Goal: Task Accomplishment & Management: Use online tool/utility

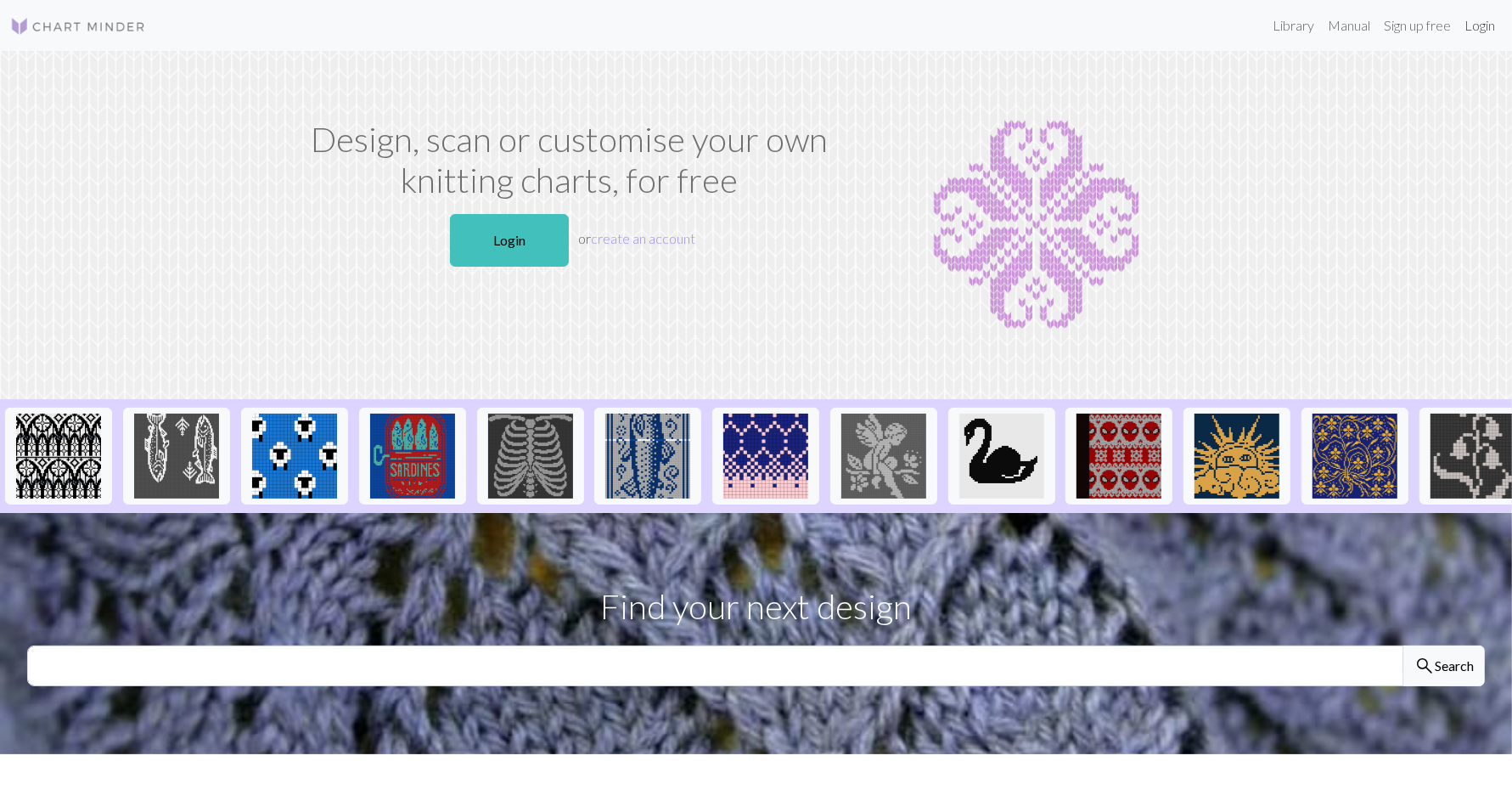
click at [1478, 19] on link "Login" at bounding box center [1480, 26] width 44 height 34
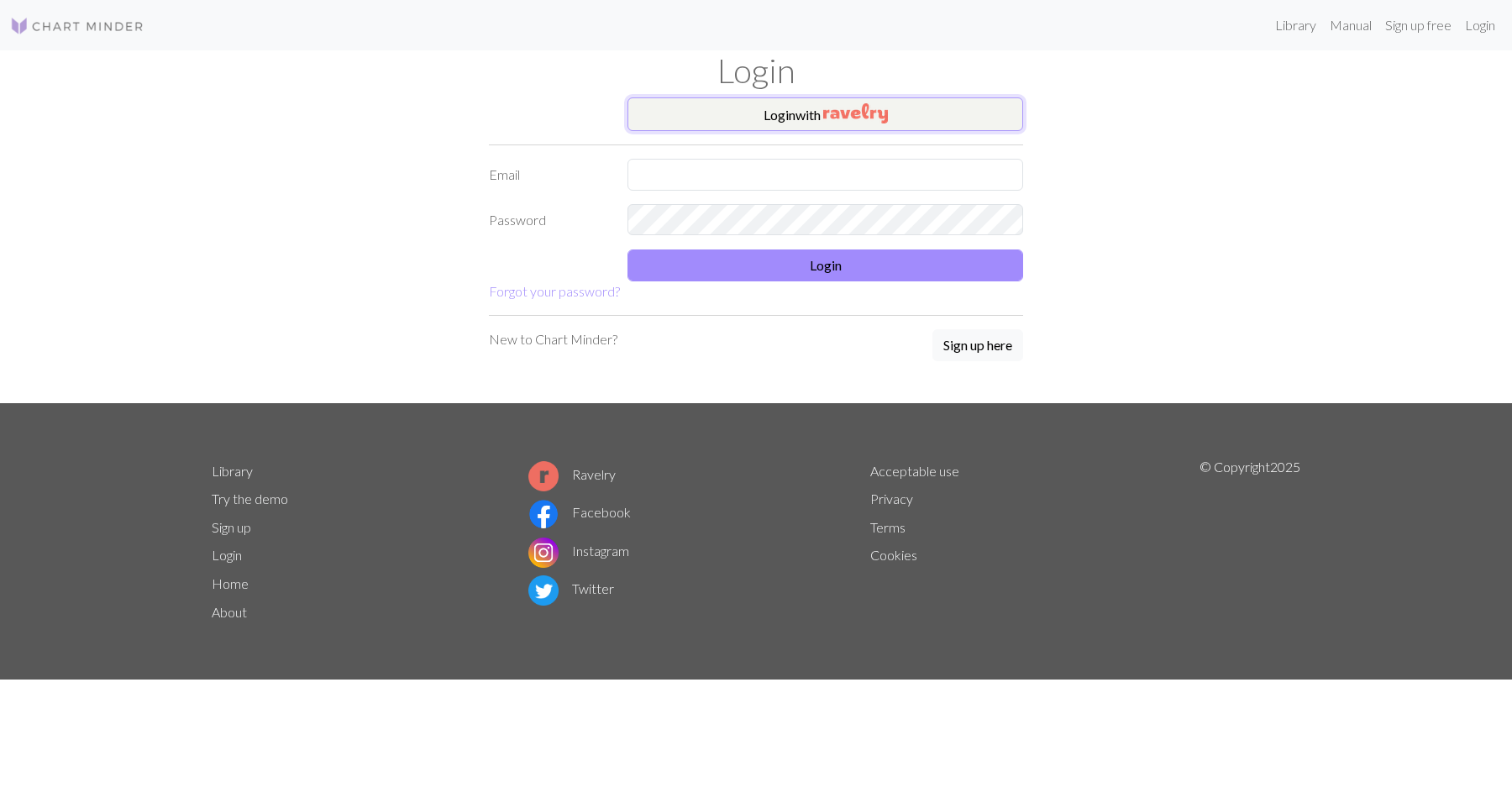
click at [879, 98] on button "Login with" at bounding box center [825, 114] width 395 height 34
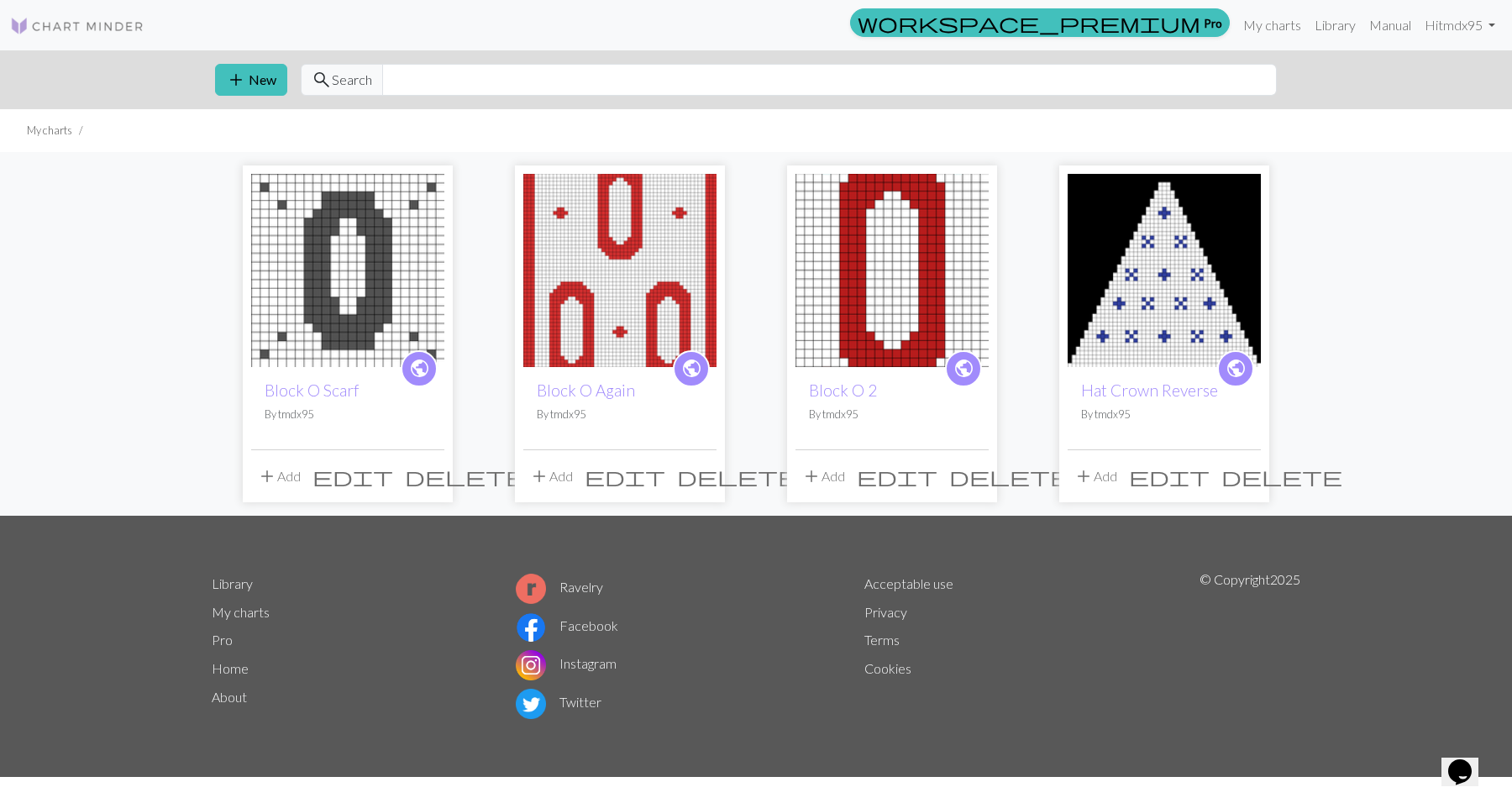
click at [589, 264] on img at bounding box center [619, 270] width 193 height 193
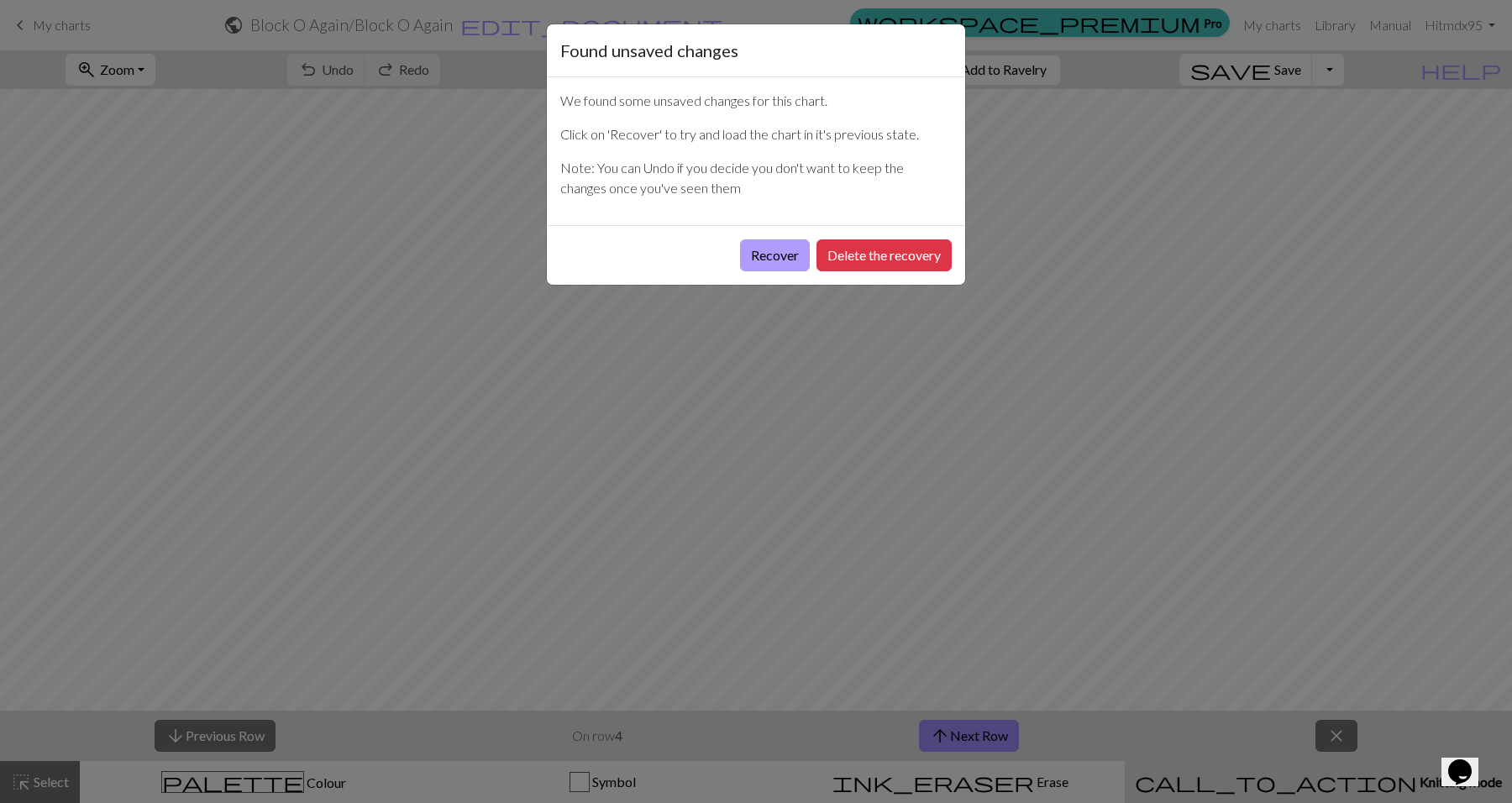
click at [774, 249] on button "Recover" at bounding box center [775, 256] width 70 height 32
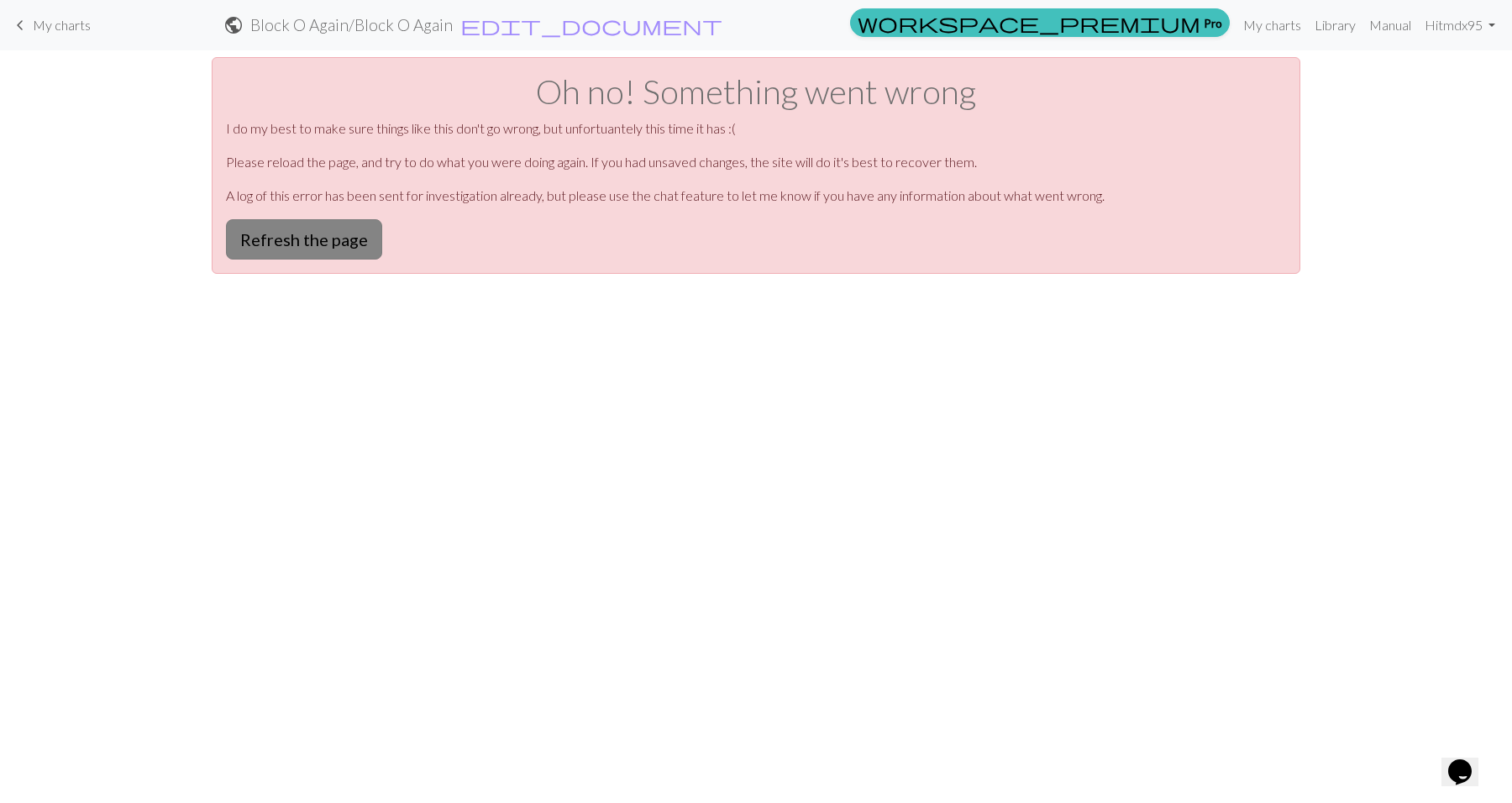
click at [298, 238] on button "Refresh the page" at bounding box center [304, 239] width 157 height 41
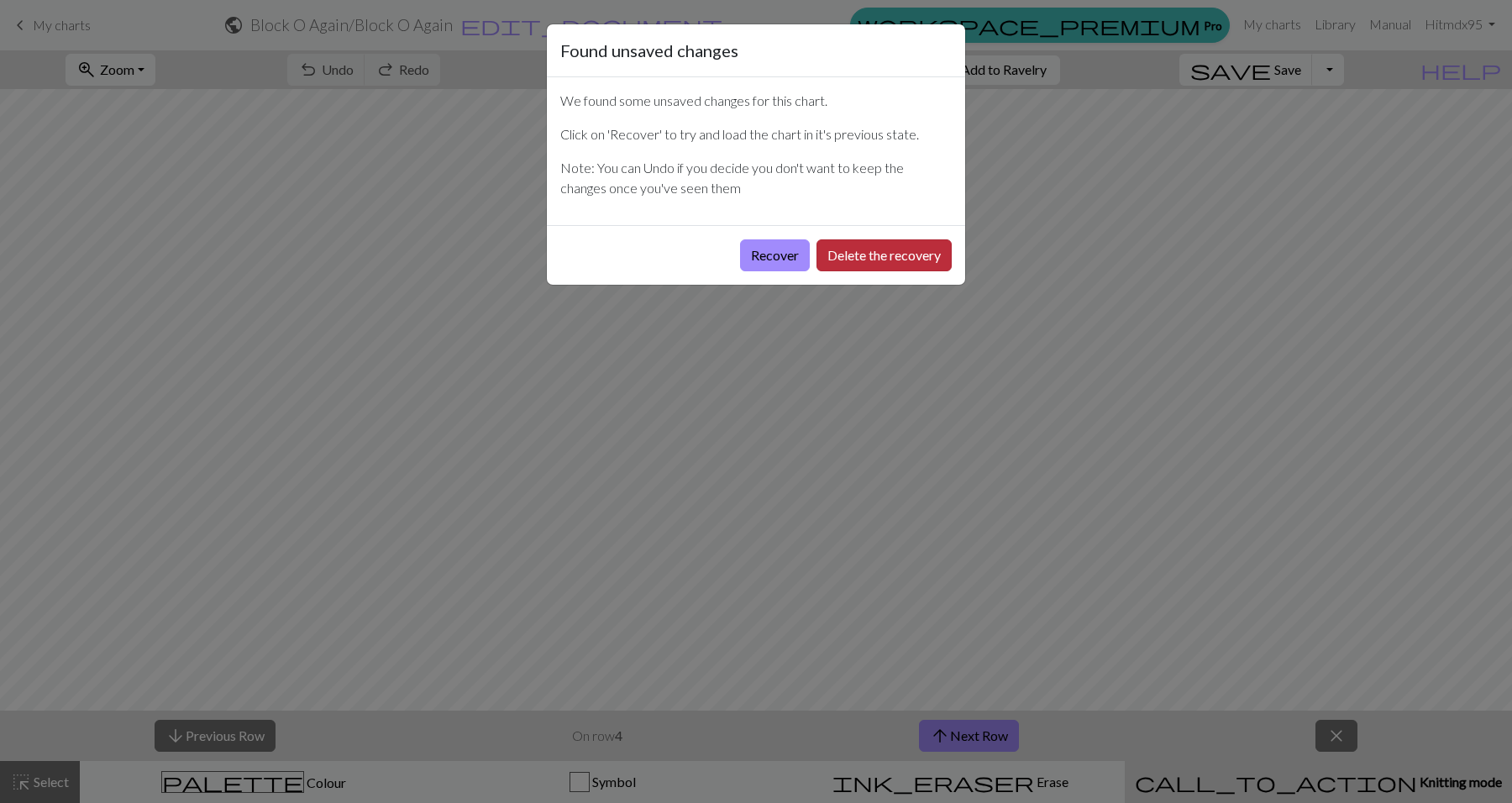
click at [848, 249] on button "Delete the recovery" at bounding box center [883, 256] width 135 height 32
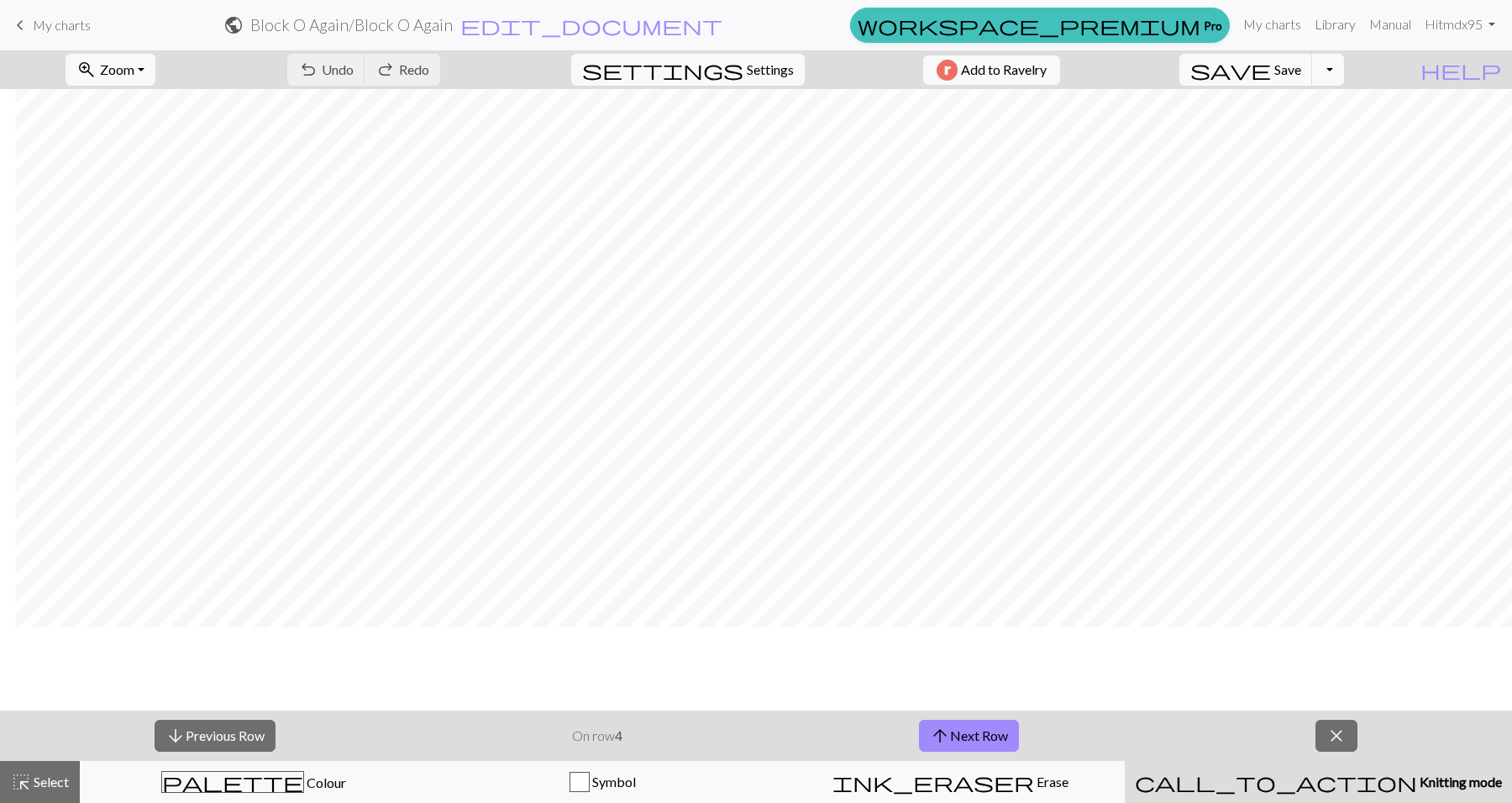
scroll to position [234, 133]
click at [946, 725] on span "arrow_upward" at bounding box center [939, 735] width 20 height 24
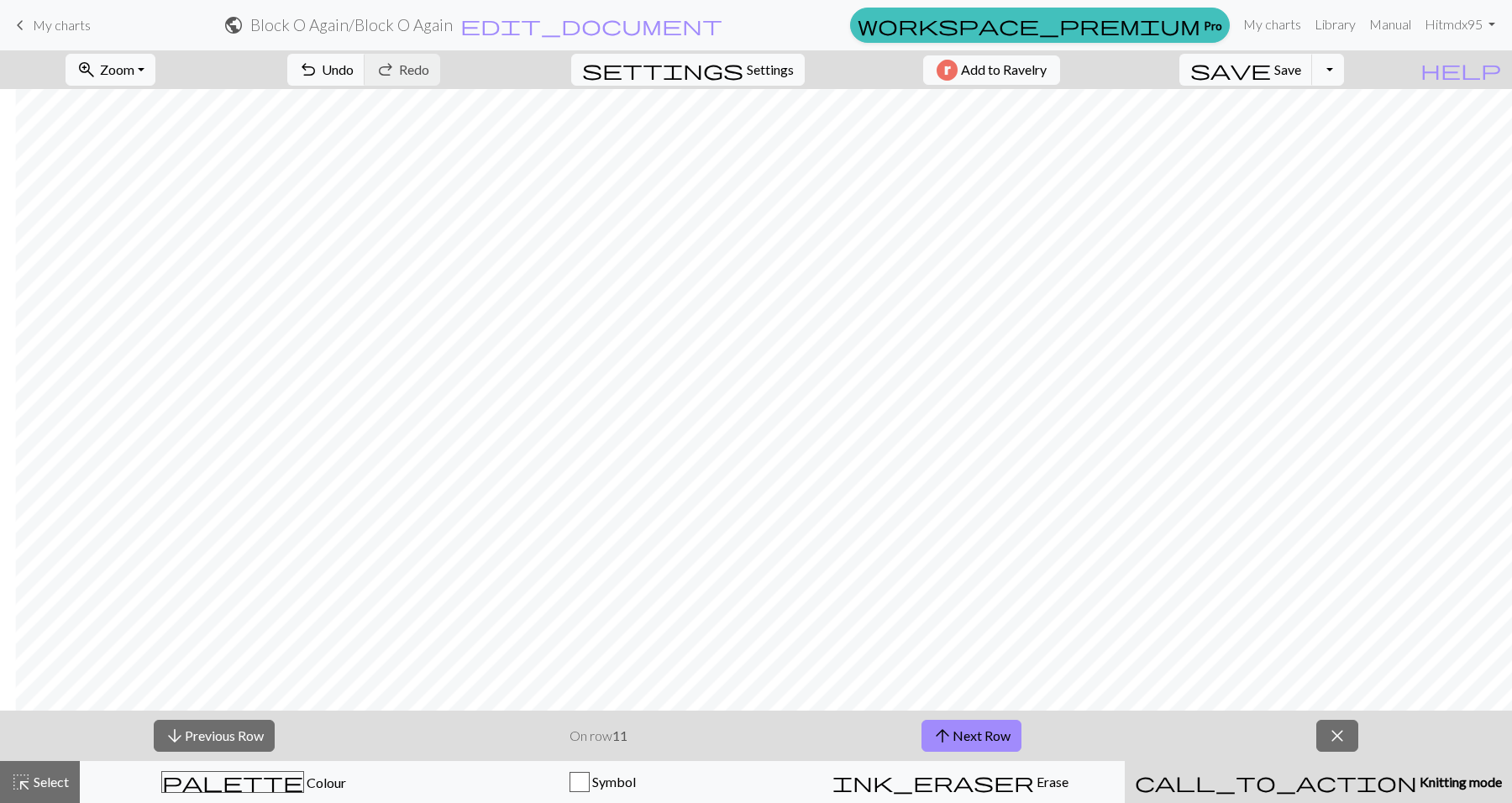
click at [1301, 723] on div "arrow_downward Previous Row On row 11 arrow_upward Next Row close" at bounding box center [756, 735] width 1512 height 50
click at [1417, 778] on span "Knitting mode" at bounding box center [1459, 781] width 85 height 16
click at [974, 742] on button "arrow_upward Next Row" at bounding box center [971, 736] width 100 height 32
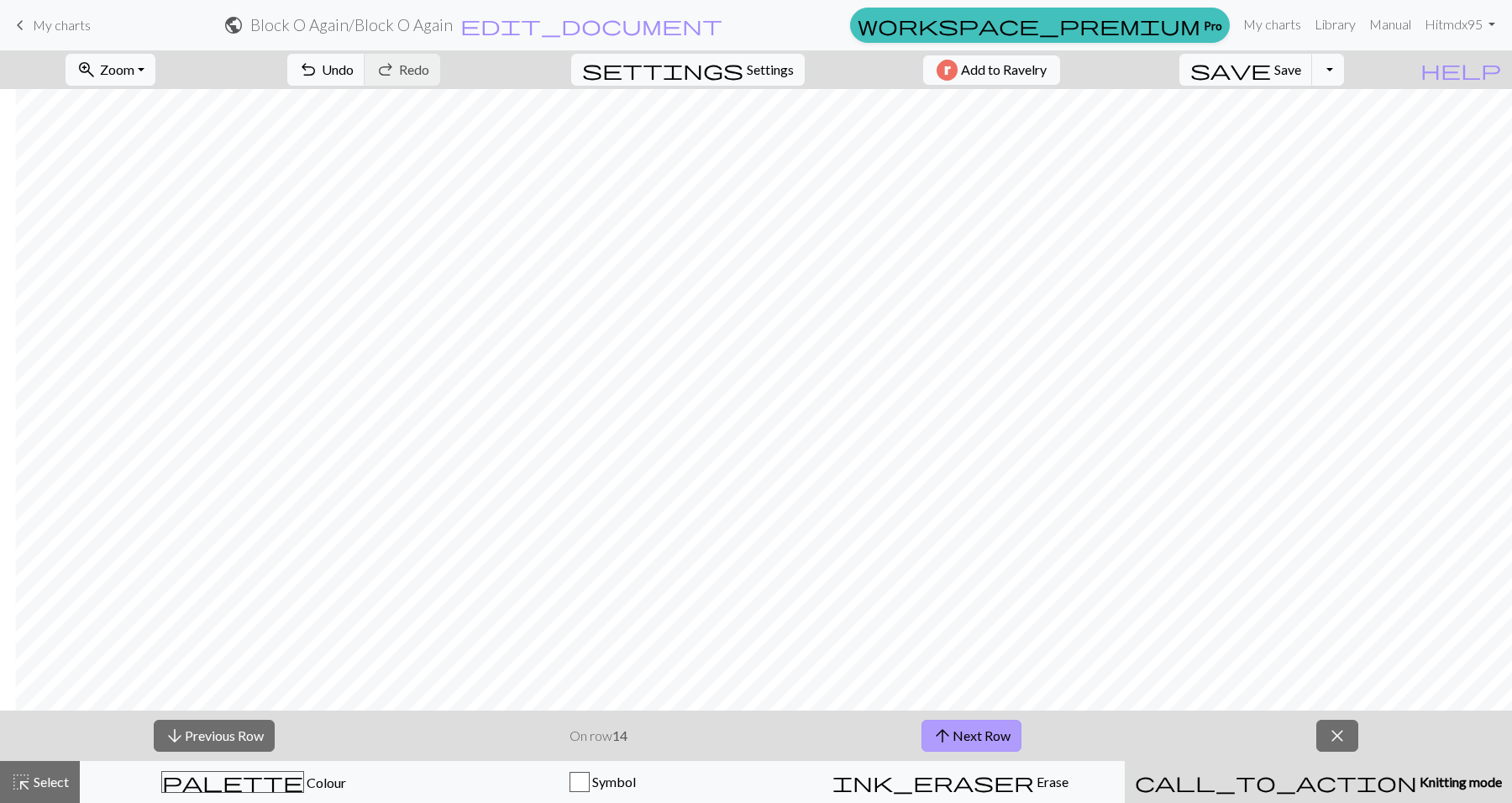
click at [974, 742] on button "arrow_upward Next Row" at bounding box center [971, 736] width 100 height 32
click at [263, 731] on button "arrow_downward Previous Row" at bounding box center [214, 736] width 121 height 32
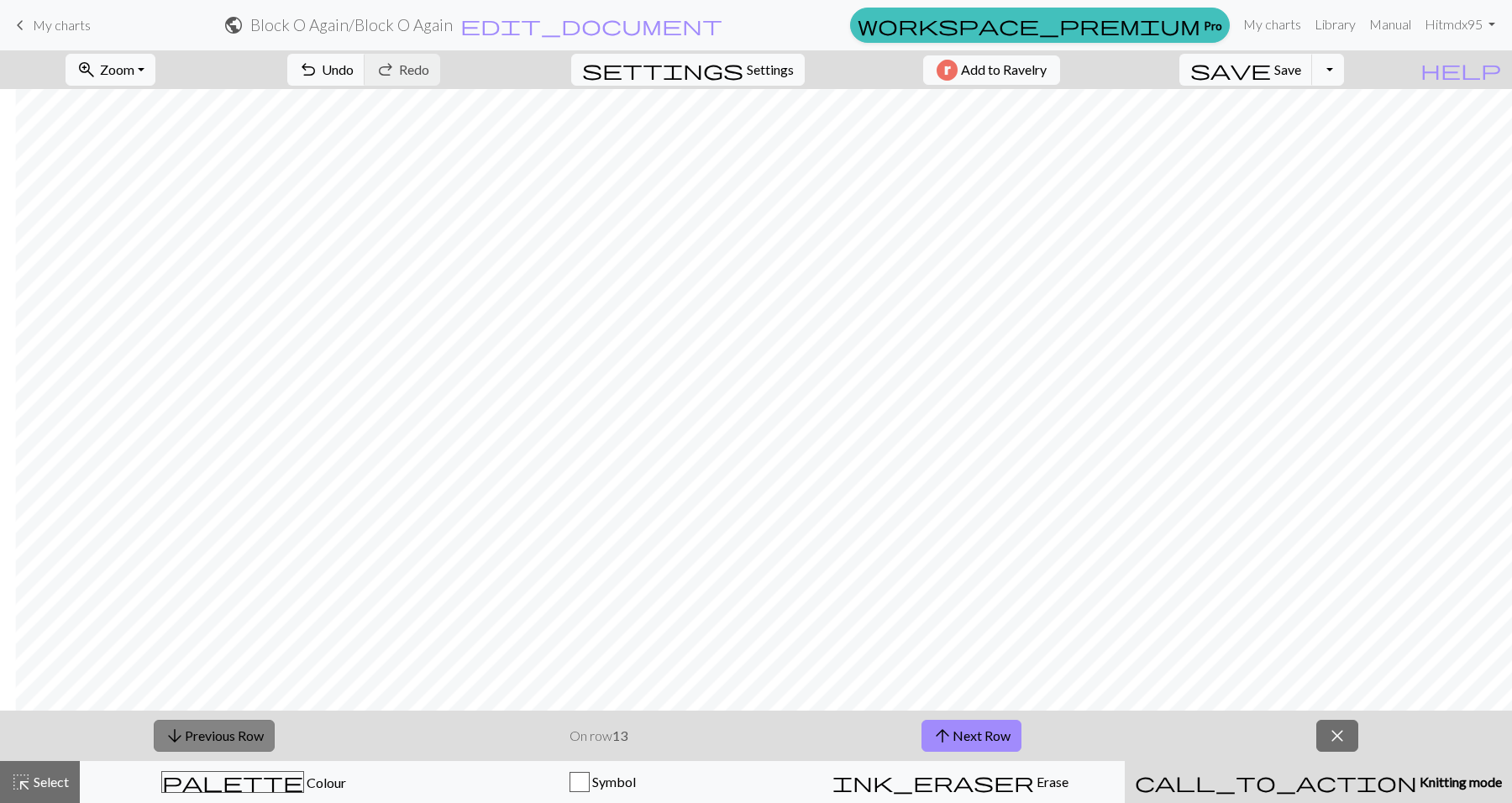
click at [263, 731] on button "arrow_downward Previous Row" at bounding box center [214, 736] width 121 height 32
click at [263, 731] on button "arrow_downward Previous Row" at bounding box center [215, 736] width 121 height 32
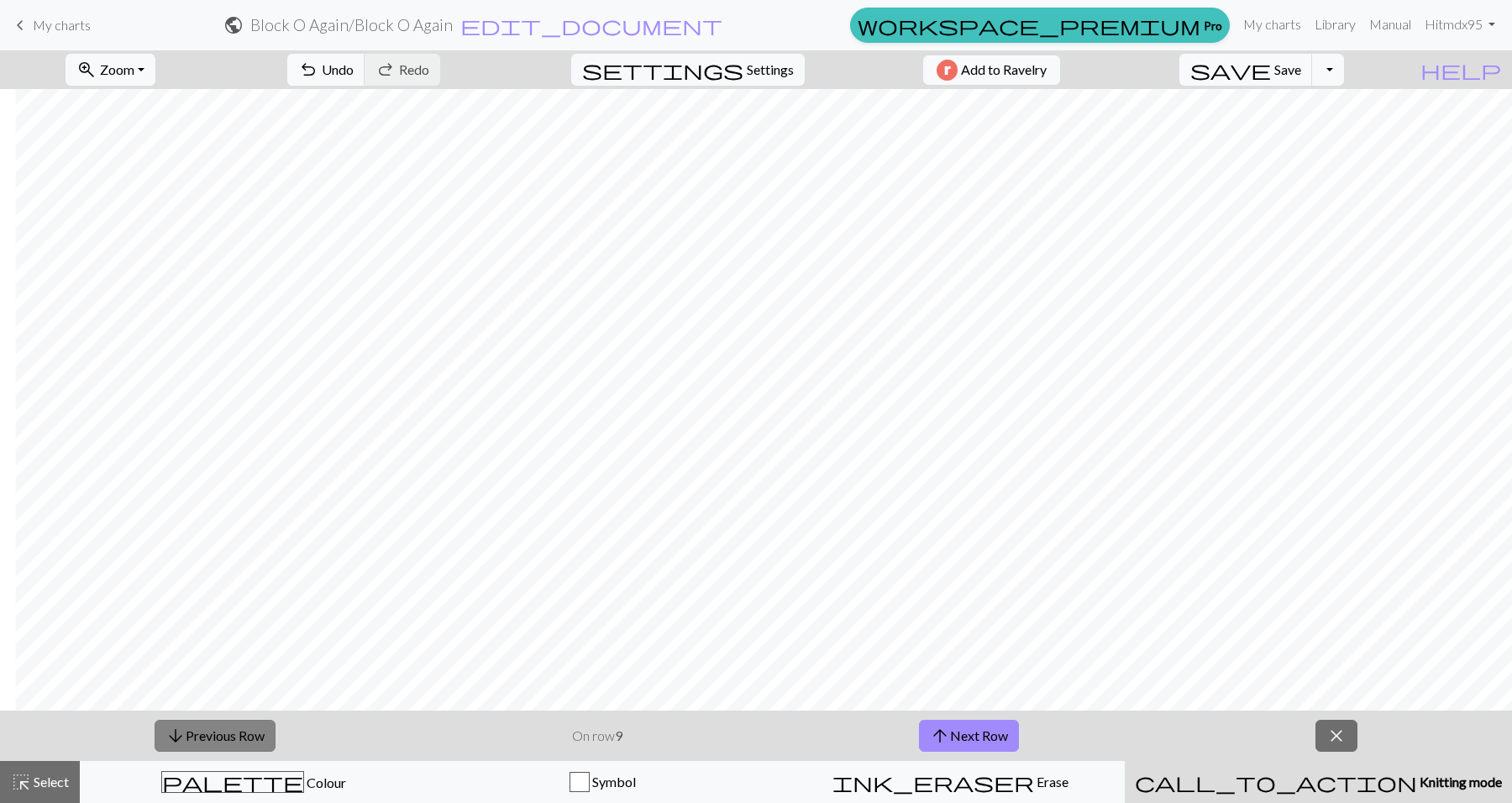
click at [263, 731] on button "arrow_downward Previous Row" at bounding box center [215, 736] width 121 height 32
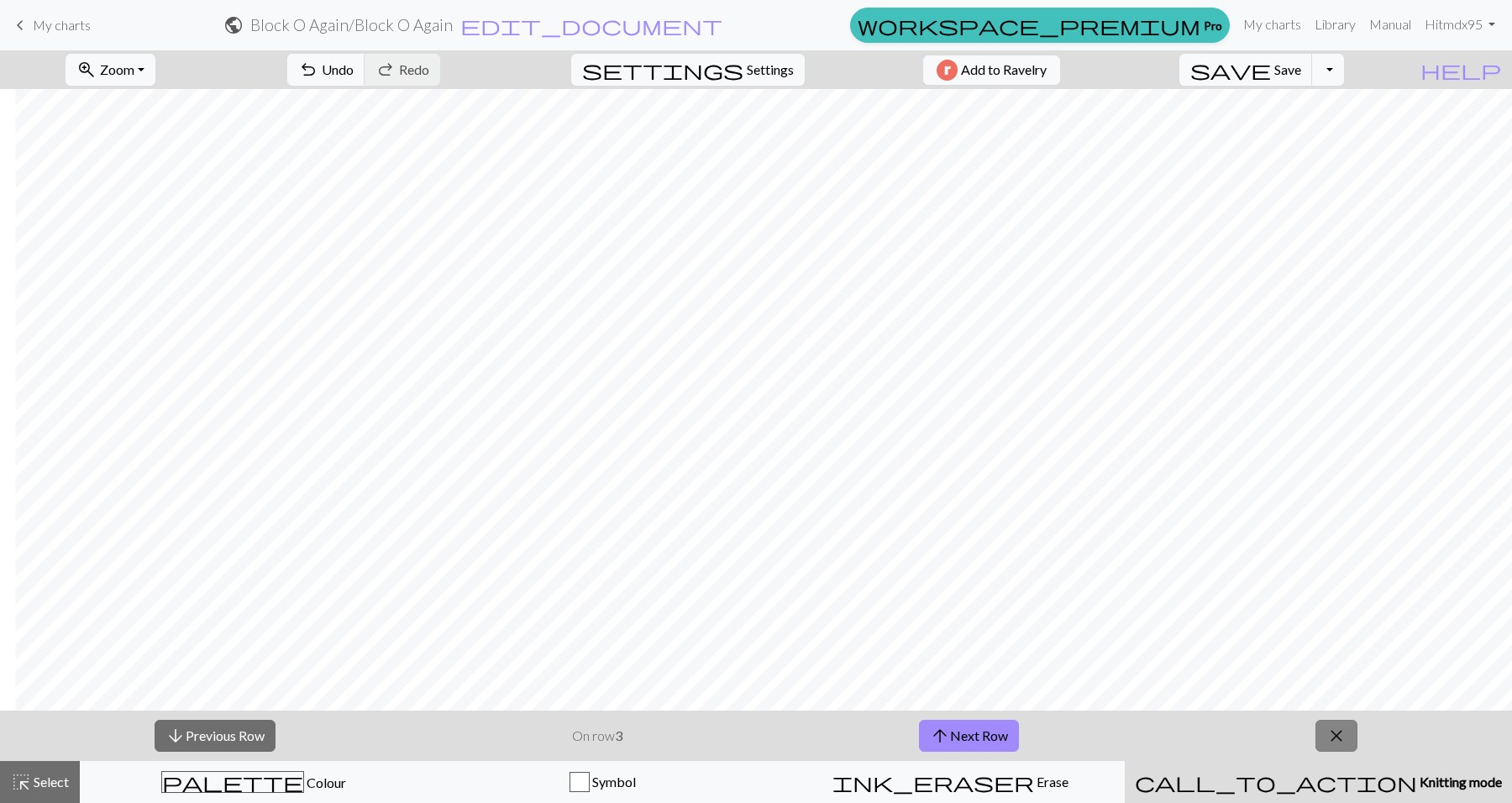
click at [1334, 742] on span "close" at bounding box center [1336, 735] width 20 height 24
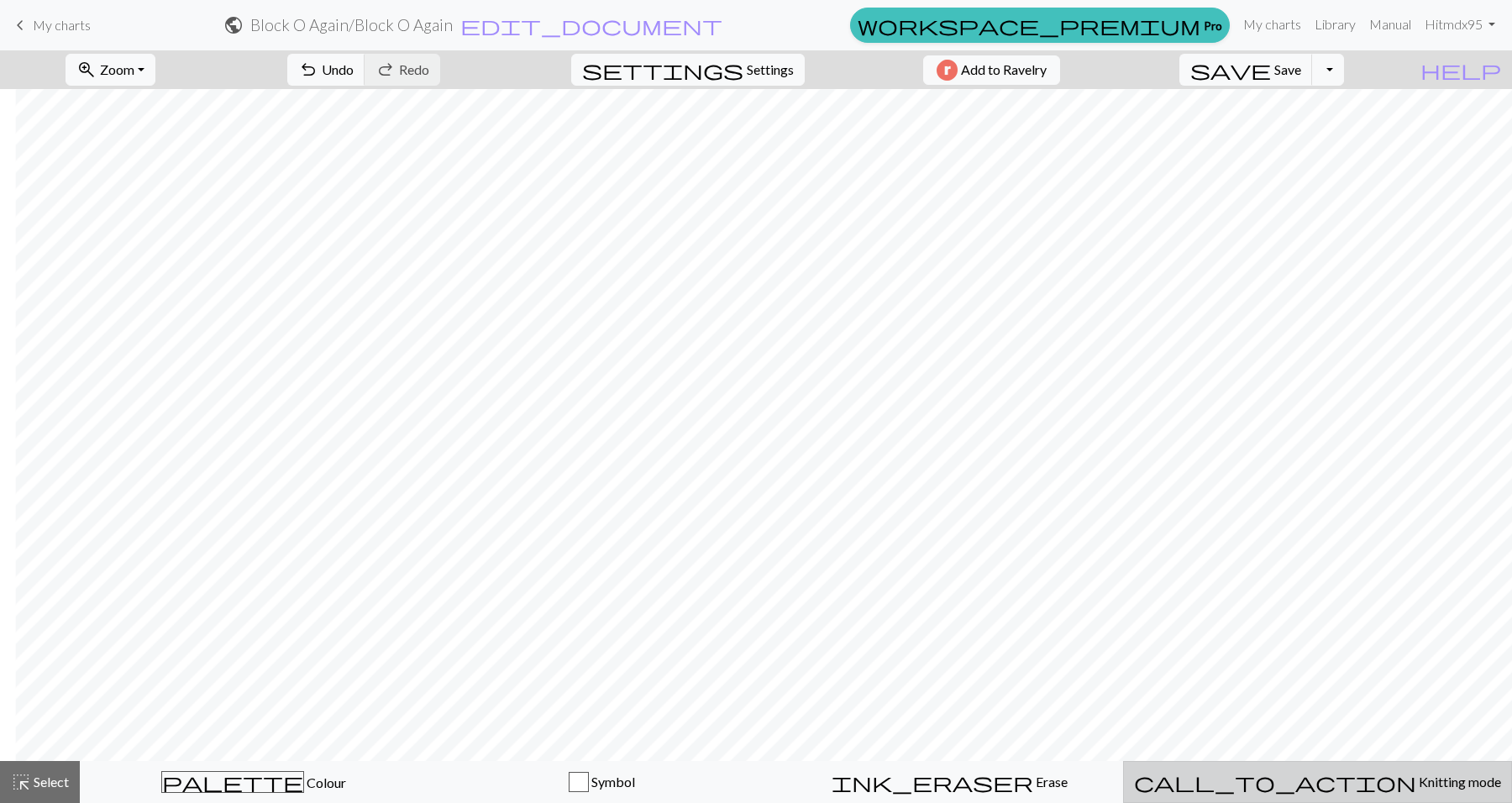
click at [1416, 783] on span "Knitting mode" at bounding box center [1458, 781] width 85 height 16
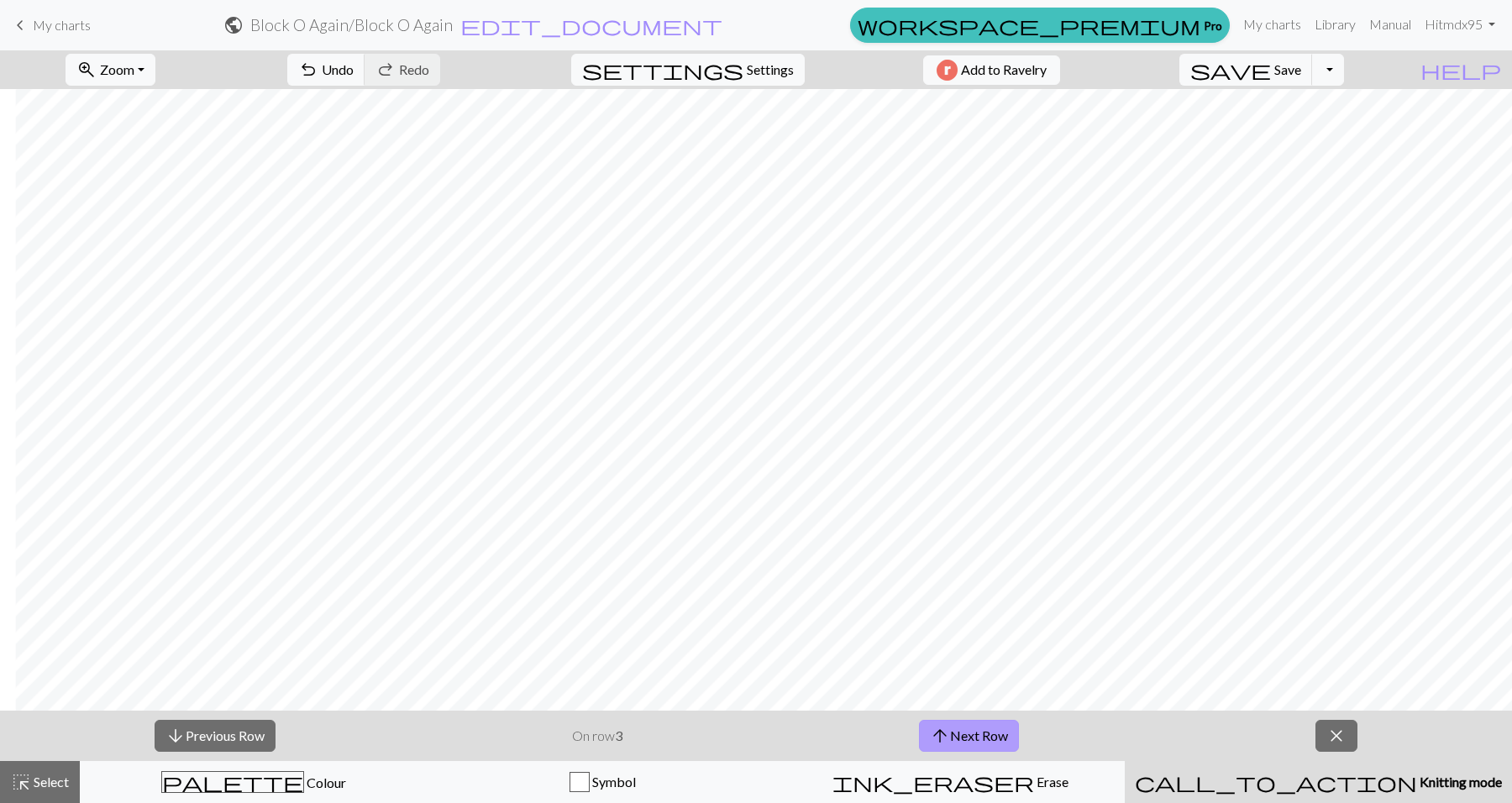
click at [932, 733] on span "arrow_upward" at bounding box center [939, 735] width 20 height 24
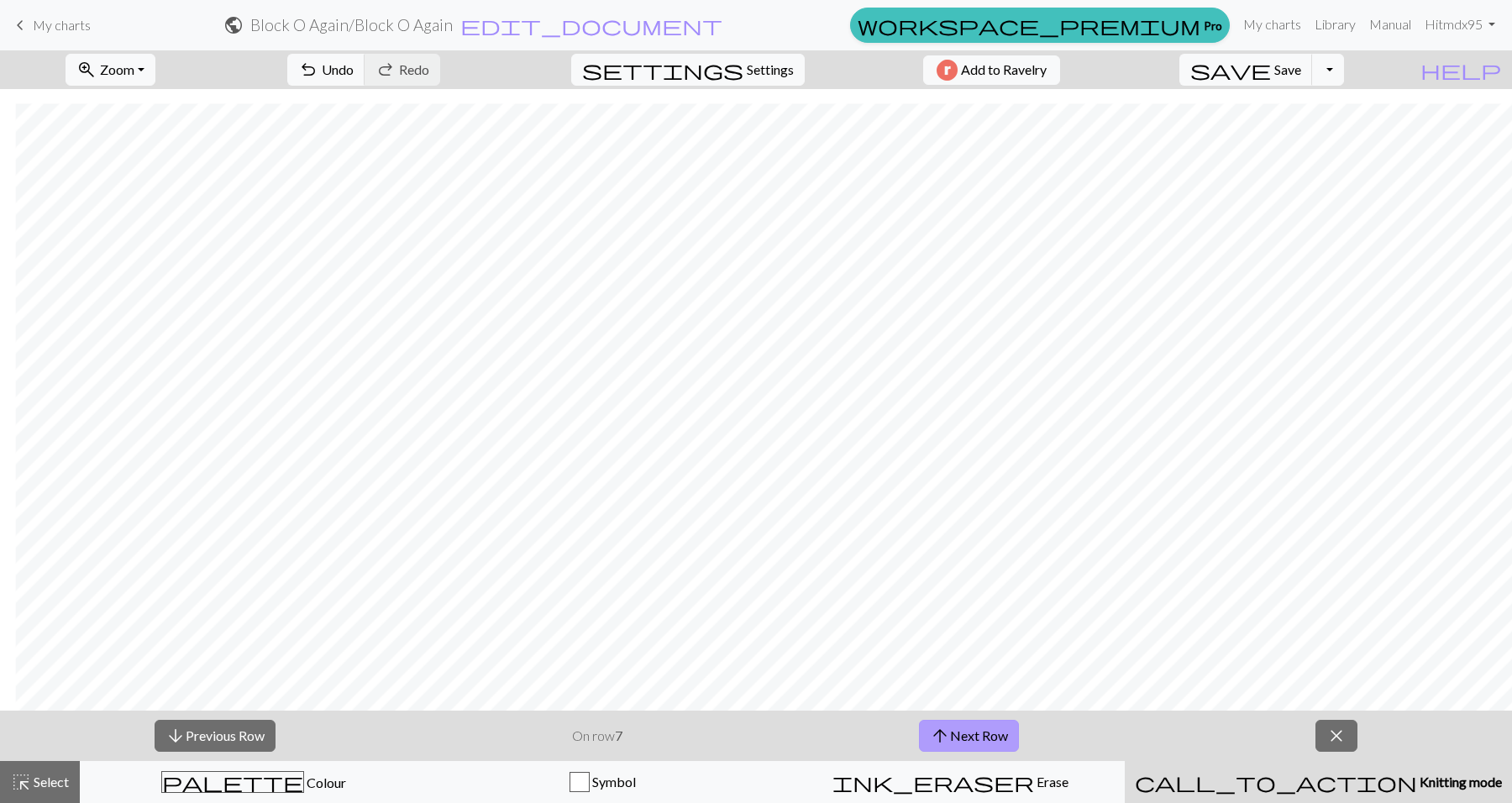
click at [963, 736] on button "arrow_upward Next Row" at bounding box center [969, 736] width 100 height 32
click at [963, 736] on button "arrow_upward Next Row" at bounding box center [971, 736] width 100 height 32
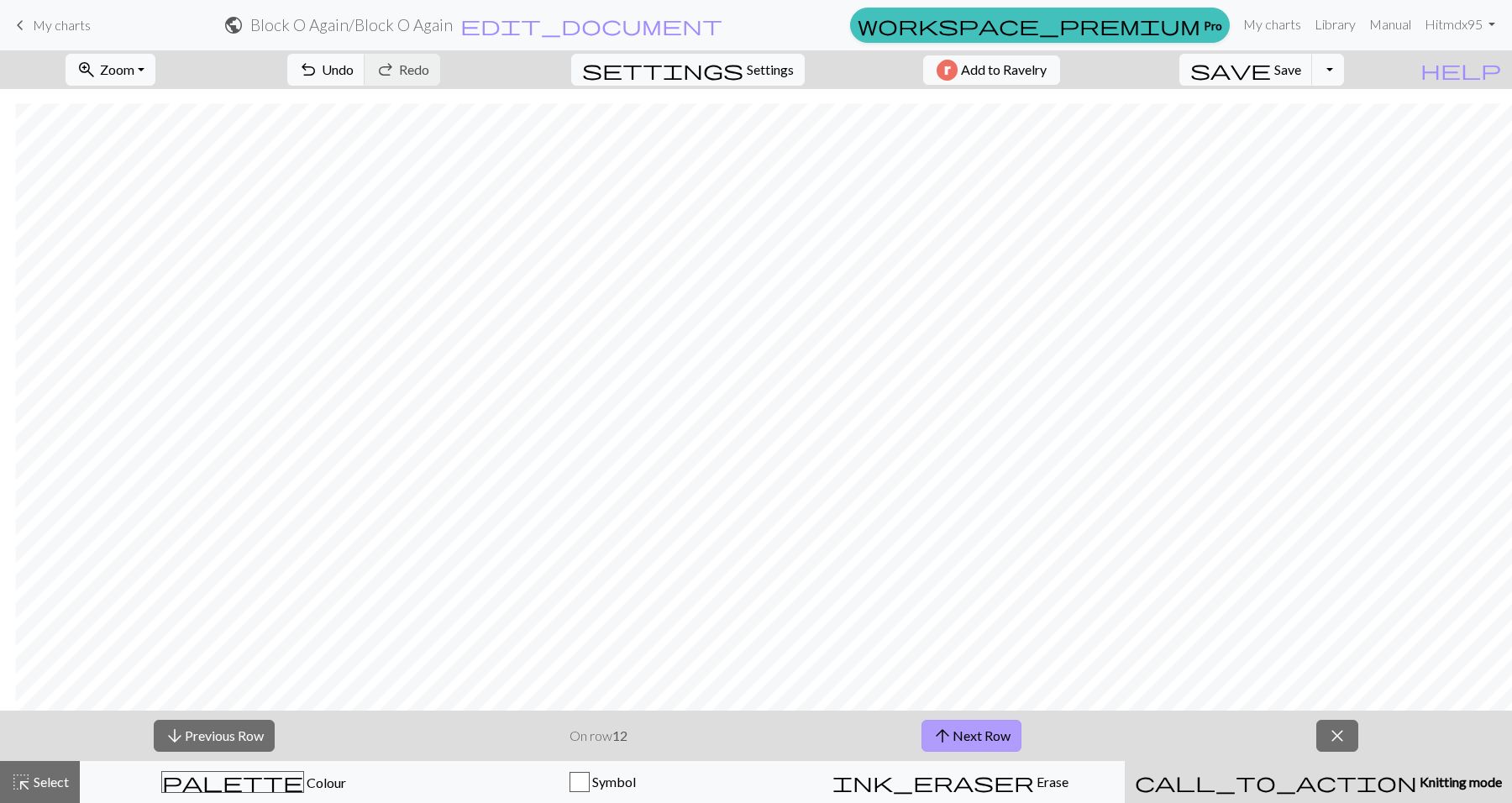
click at [963, 736] on button "arrow_upward Next Row" at bounding box center [971, 736] width 100 height 32
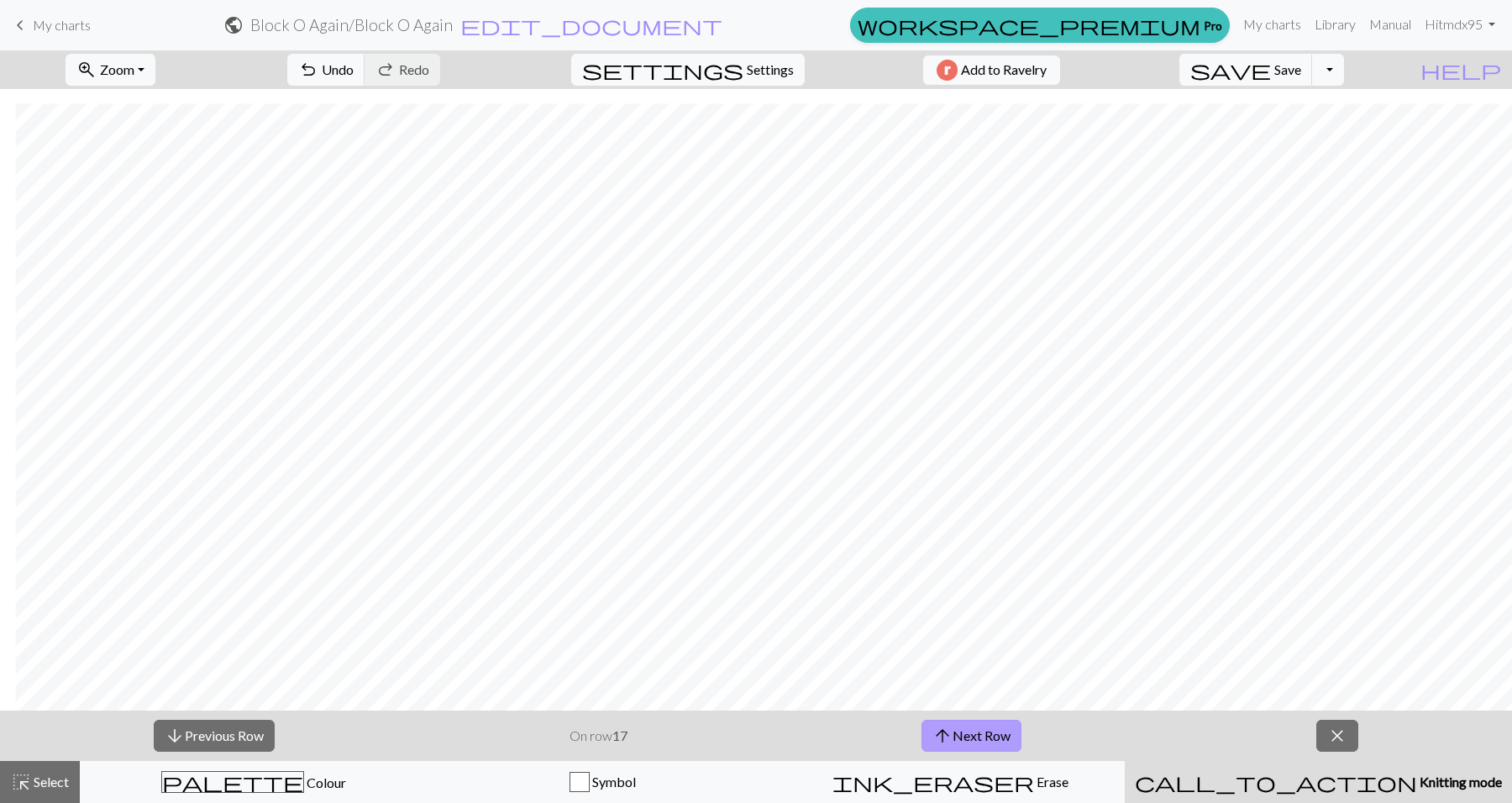
click at [963, 736] on button "arrow_upward Next Row" at bounding box center [971, 736] width 100 height 32
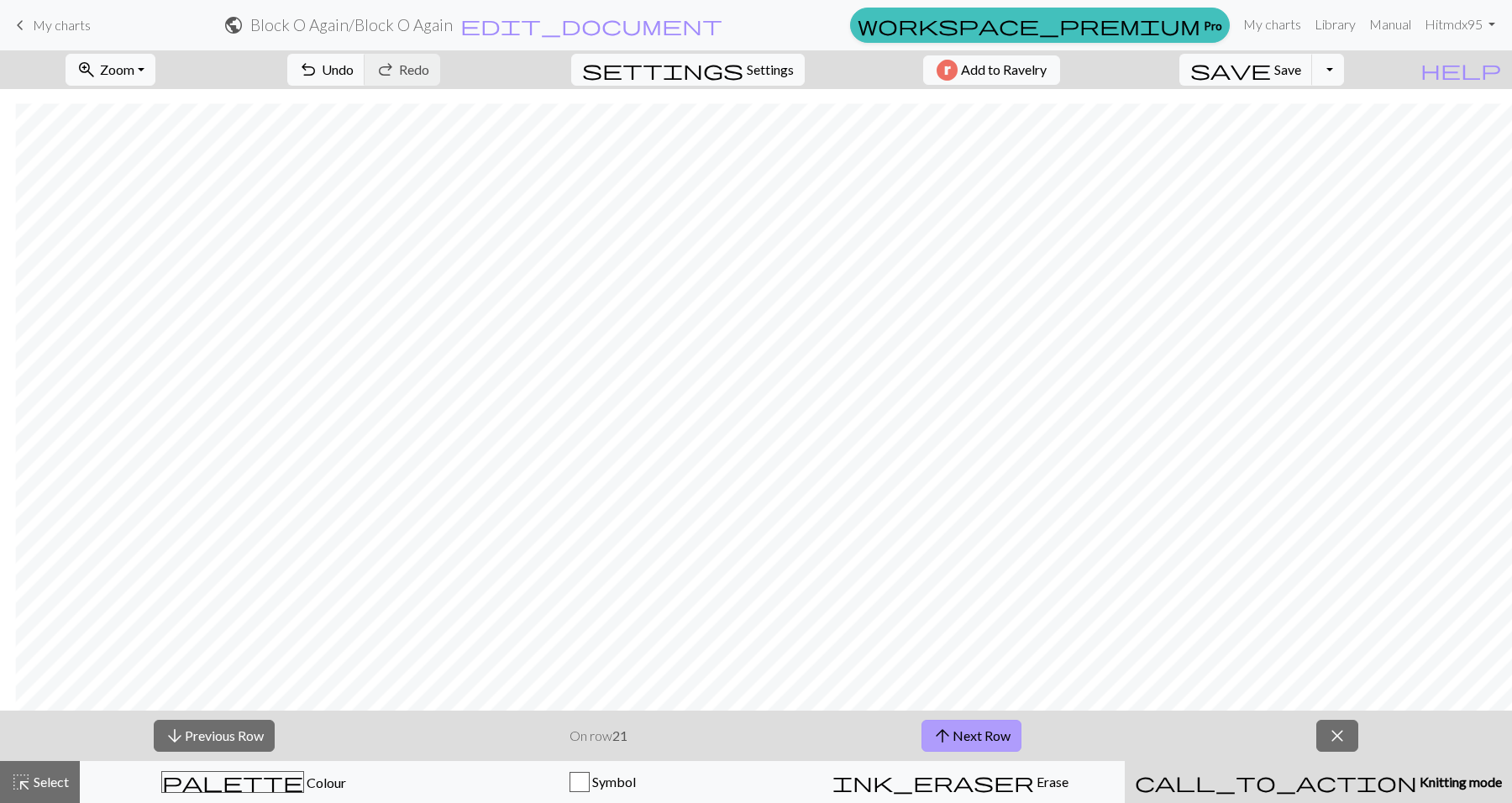
click at [963, 736] on button "arrow_upward Next Row" at bounding box center [971, 736] width 100 height 32
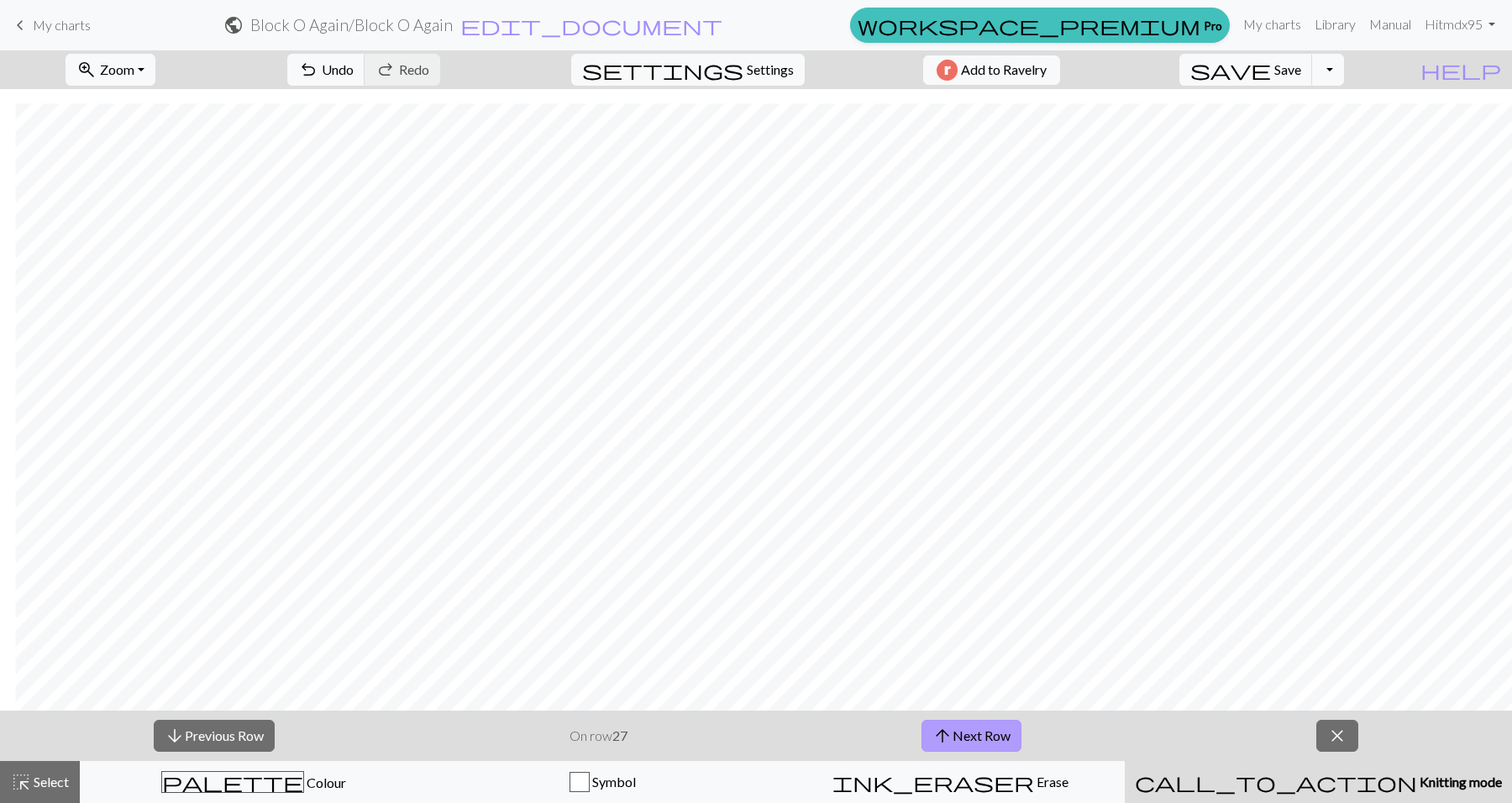
click at [963, 736] on button "arrow_upward Next Row" at bounding box center [971, 736] width 100 height 32
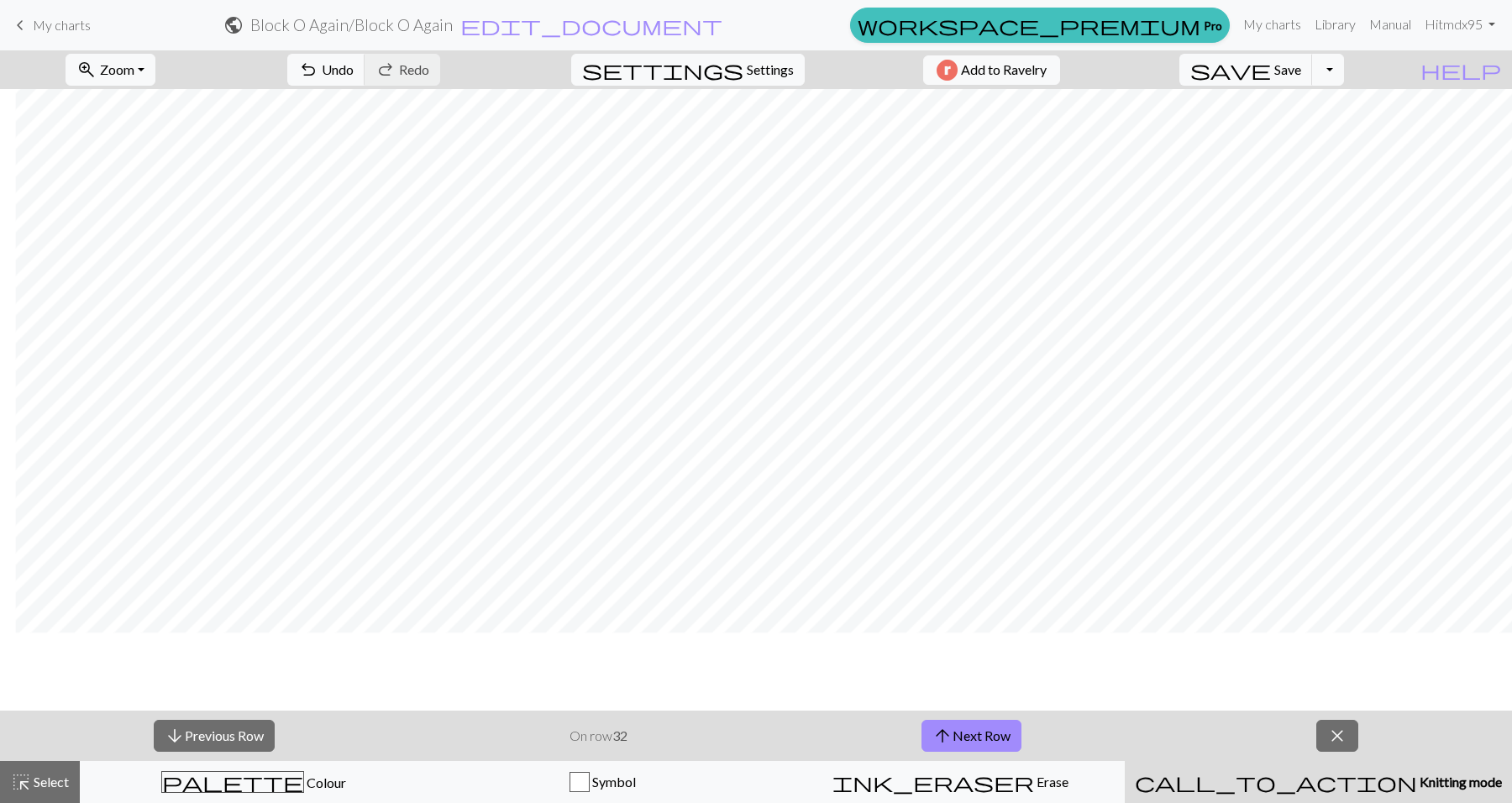
scroll to position [198, 133]
click at [955, 744] on button "arrow_upward Next Row" at bounding box center [971, 736] width 100 height 32
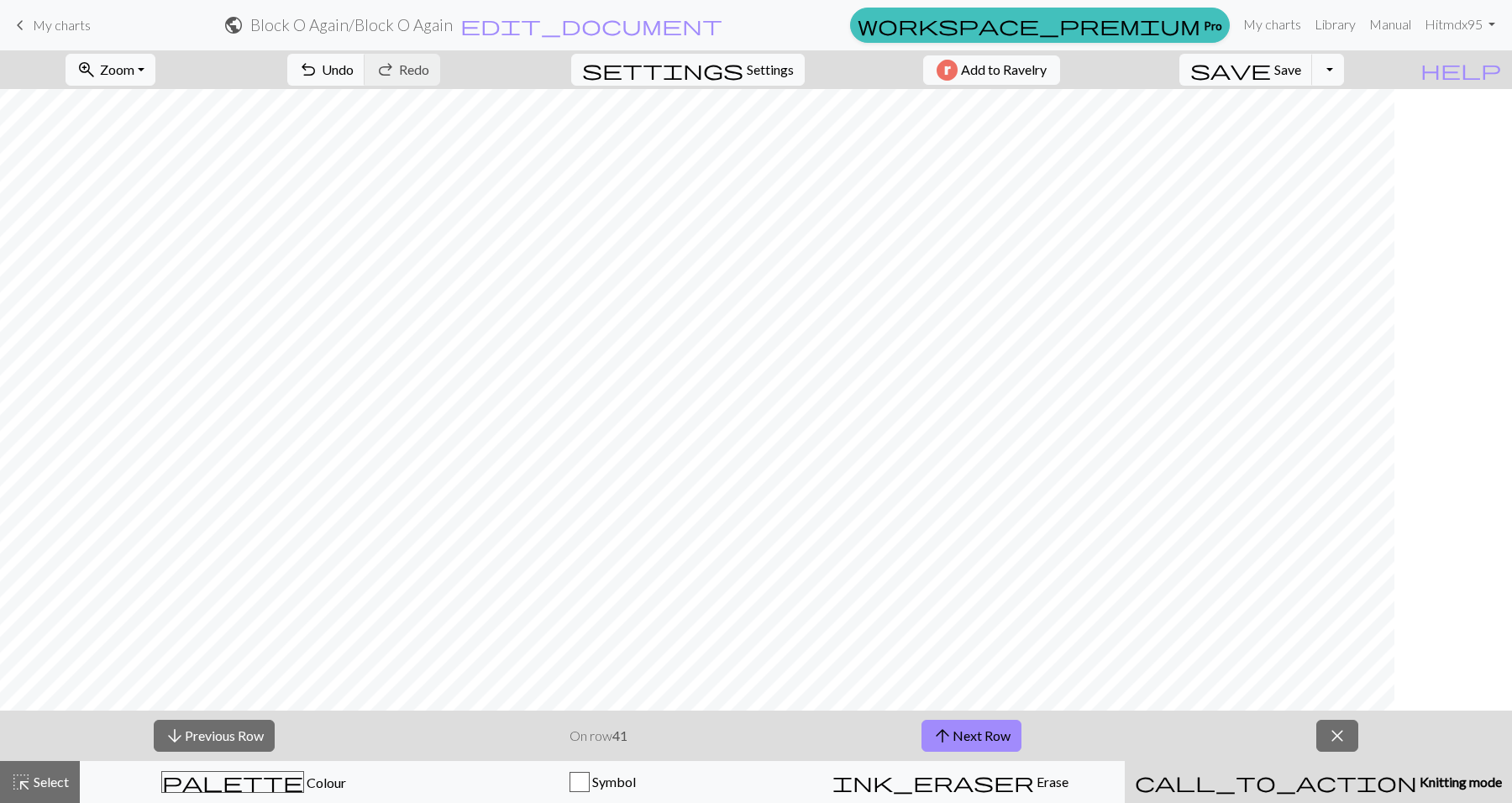
scroll to position [198, 0]
